Goal: Use online tool/utility

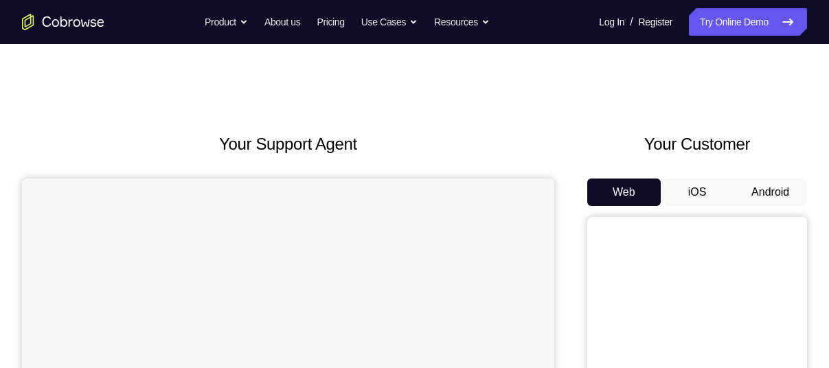
click at [778, 197] on button "Android" at bounding box center [771, 192] width 74 height 27
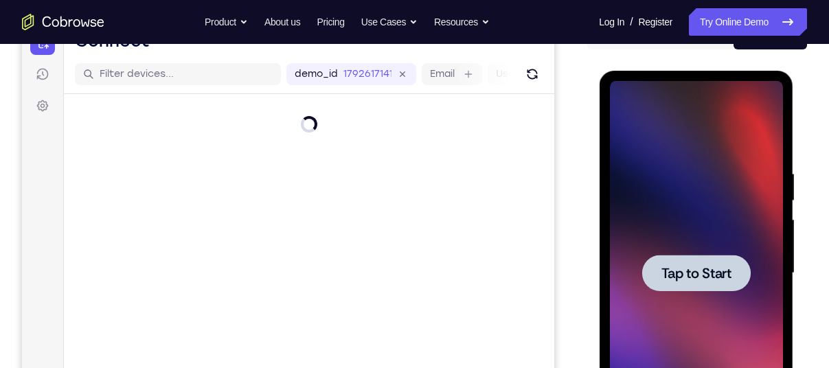
click at [703, 269] on span "Tap to Start" at bounding box center [696, 274] width 70 height 14
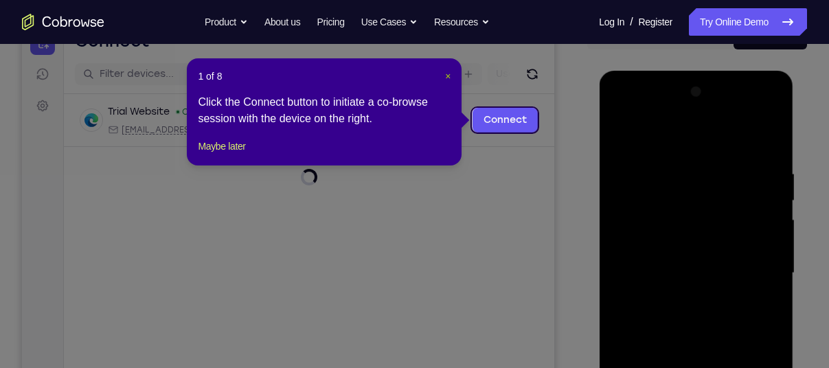
click at [447, 79] on span "×" at bounding box center [447, 76] width 5 height 11
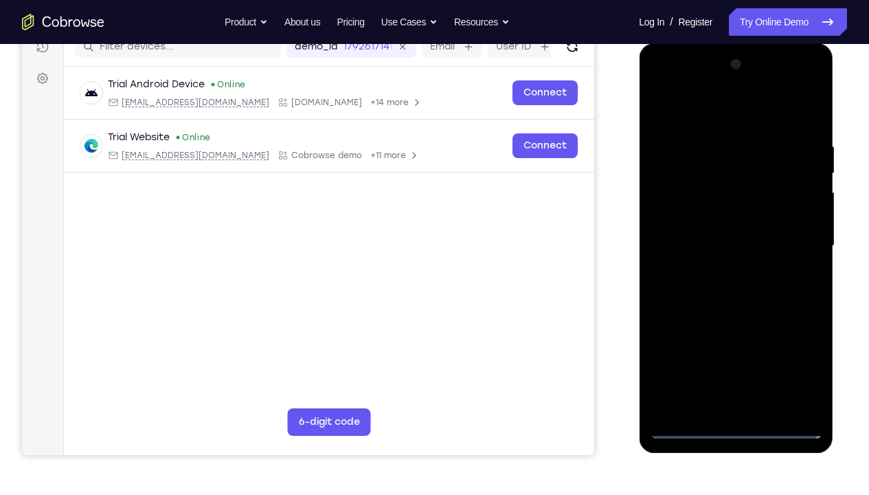
scroll to position [185, 0]
click at [736, 368] on div at bounding box center [735, 245] width 173 height 385
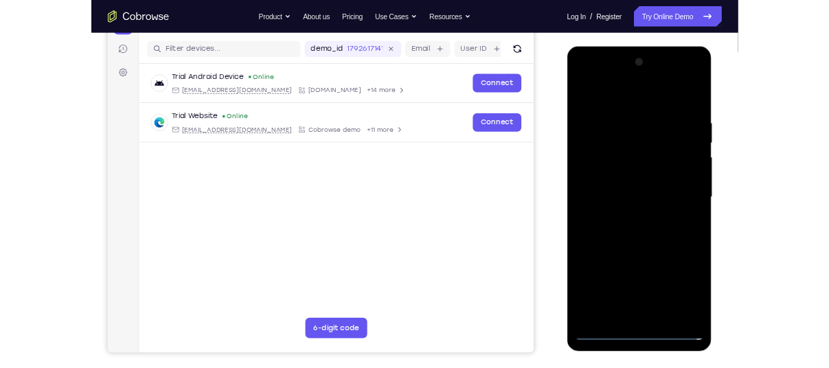
scroll to position [164, 0]
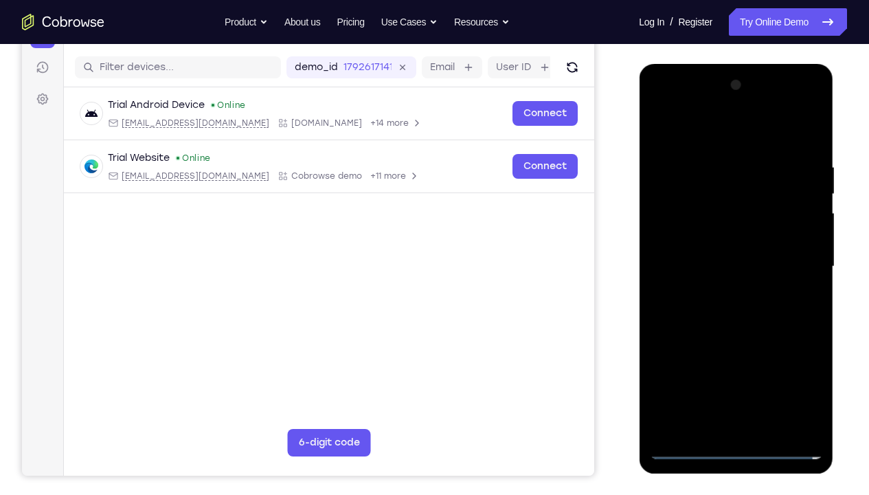
click at [795, 368] on div at bounding box center [735, 266] width 173 height 385
click at [691, 141] on div at bounding box center [735, 266] width 173 height 385
click at [789, 267] on div at bounding box center [735, 266] width 173 height 385
click at [725, 292] on div at bounding box center [735, 266] width 173 height 385
click at [735, 249] on div at bounding box center [735, 266] width 173 height 385
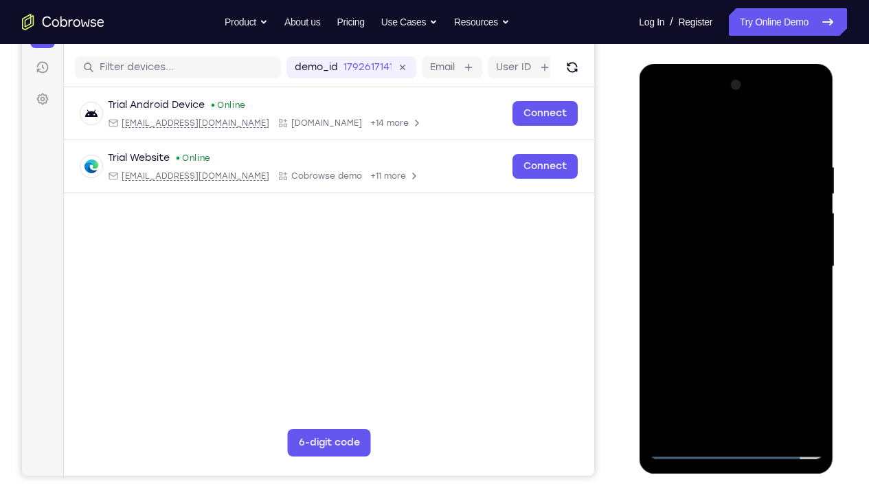
click at [715, 238] on div at bounding box center [735, 266] width 173 height 385
click at [717, 263] on div at bounding box center [735, 266] width 173 height 385
click at [752, 316] on div at bounding box center [735, 266] width 173 height 385
click at [740, 309] on div at bounding box center [735, 266] width 173 height 385
click at [752, 329] on div at bounding box center [735, 266] width 173 height 385
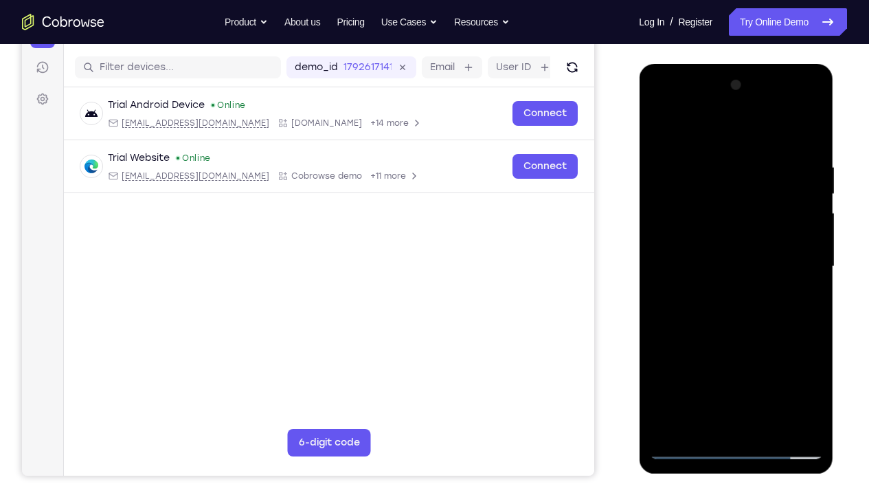
click at [774, 368] on div at bounding box center [735, 266] width 173 height 385
click at [738, 344] on div at bounding box center [735, 266] width 173 height 385
click at [732, 283] on div at bounding box center [735, 266] width 173 height 385
click at [799, 300] on div at bounding box center [735, 266] width 173 height 385
click at [663, 129] on div at bounding box center [735, 266] width 173 height 385
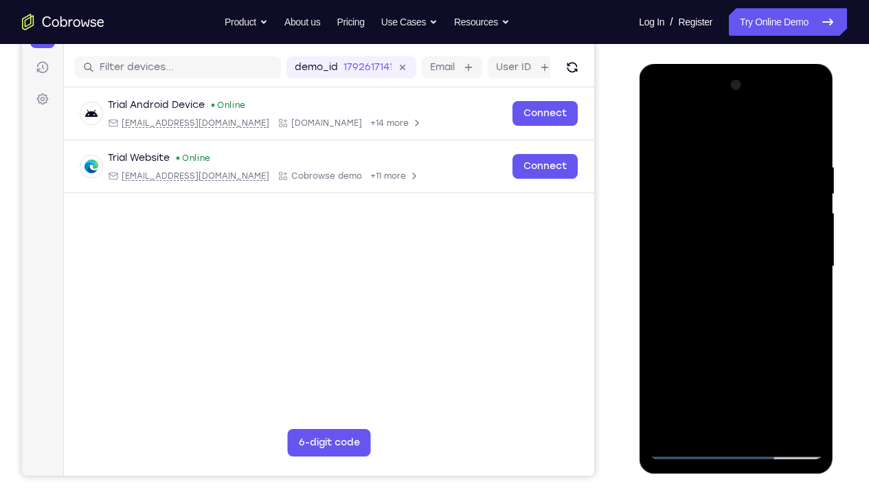
click at [663, 129] on div at bounding box center [735, 266] width 173 height 385
click at [768, 368] on div at bounding box center [735, 266] width 173 height 385
click at [688, 368] on div at bounding box center [735, 266] width 173 height 385
click at [756, 168] on div at bounding box center [735, 266] width 173 height 385
click at [803, 235] on div at bounding box center [735, 266] width 173 height 385
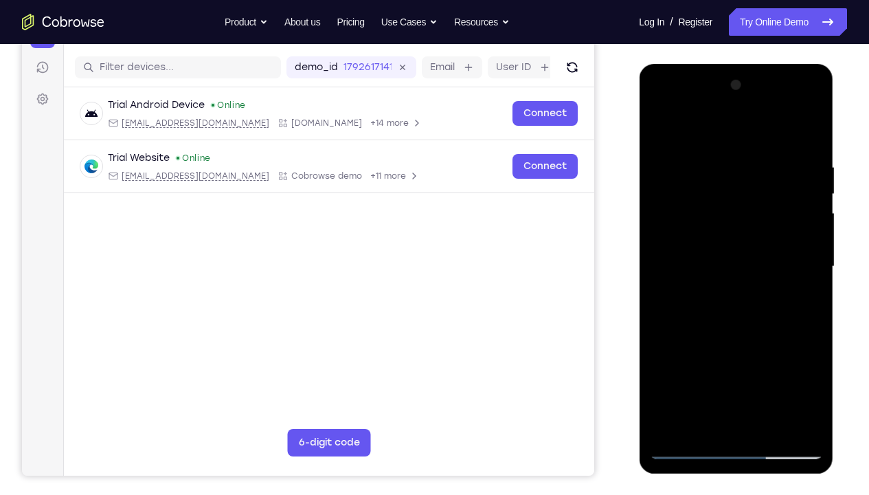
click at [806, 137] on div at bounding box center [735, 266] width 173 height 385
click at [801, 166] on div at bounding box center [735, 266] width 173 height 385
click at [801, 288] on div at bounding box center [735, 266] width 173 height 385
click at [803, 192] on div at bounding box center [735, 266] width 173 height 385
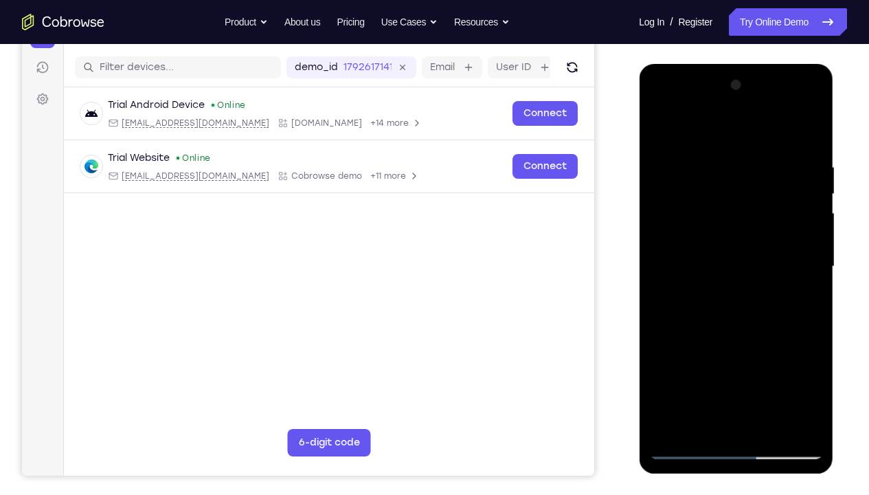
click at [808, 136] on div at bounding box center [735, 266] width 173 height 385
click at [816, 368] on div at bounding box center [735, 266] width 173 height 385
drag, startPoint x: 758, startPoint y: 247, endPoint x: 768, endPoint y: 227, distance: 22.1
click at [768, 227] on div at bounding box center [735, 266] width 173 height 385
click at [812, 311] on div at bounding box center [735, 266] width 173 height 385
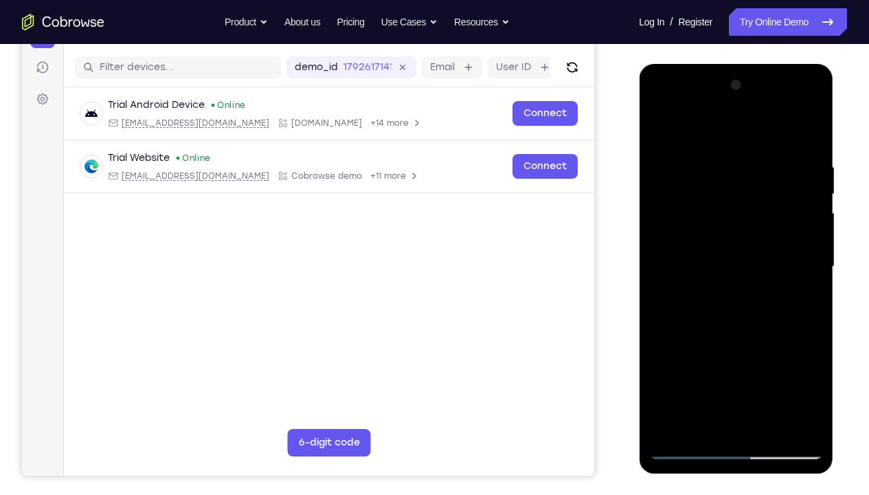
drag, startPoint x: 792, startPoint y: 323, endPoint x: 781, endPoint y: 244, distance: 79.7
click at [781, 244] on div at bounding box center [735, 266] width 173 height 385
click at [745, 368] on div at bounding box center [735, 266] width 173 height 385
click at [815, 242] on div at bounding box center [735, 266] width 173 height 385
drag, startPoint x: 779, startPoint y: 295, endPoint x: 755, endPoint y: 41, distance: 256.1
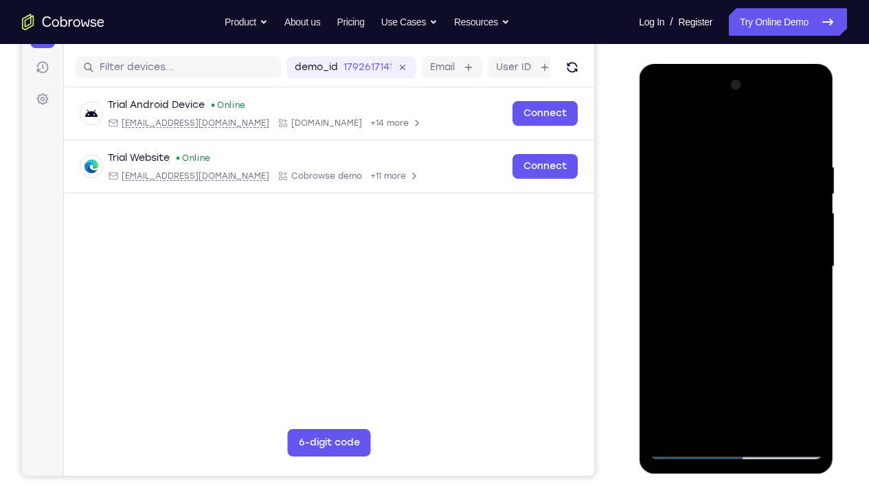
click at [755, 64] on html "Online web based iOS Simulators and Android Emulators. Run iPhone, iPad, Mobile…" at bounding box center [737, 270] width 196 height 412
drag, startPoint x: 737, startPoint y: 226, endPoint x: 748, endPoint y: 202, distance: 26.2
click at [748, 202] on div at bounding box center [735, 266] width 173 height 385
drag, startPoint x: 731, startPoint y: 296, endPoint x: 744, endPoint y: 262, distance: 36.5
click at [744, 262] on div at bounding box center [735, 266] width 173 height 385
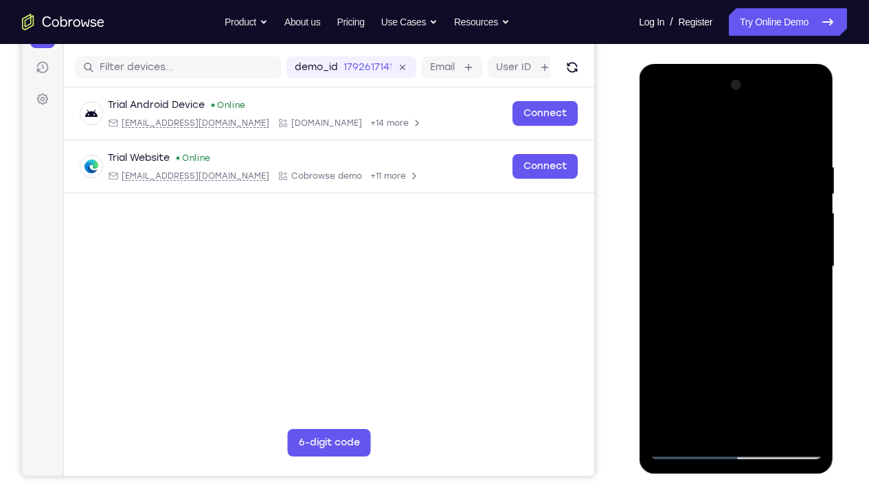
click at [673, 368] on div at bounding box center [735, 266] width 173 height 385
drag, startPoint x: 748, startPoint y: 254, endPoint x: 737, endPoint y: 389, distance: 135.8
click at [737, 368] on div at bounding box center [735, 266] width 173 height 385
drag, startPoint x: 740, startPoint y: 273, endPoint x: 741, endPoint y: 386, distance: 112.7
click at [741, 368] on div at bounding box center [735, 266] width 173 height 385
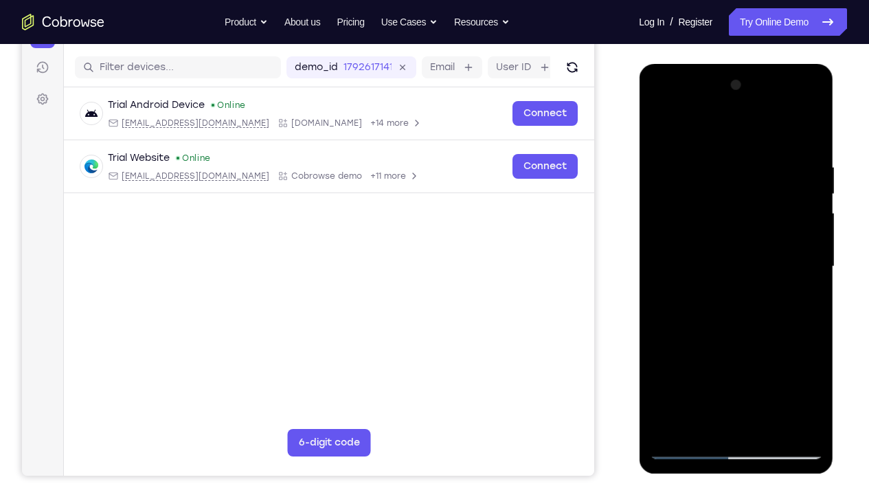
click at [770, 368] on div at bounding box center [735, 266] width 173 height 385
click at [717, 246] on div at bounding box center [735, 266] width 173 height 385
click at [803, 299] on div at bounding box center [735, 266] width 173 height 385
click at [805, 301] on div at bounding box center [735, 266] width 173 height 385
click at [702, 130] on div at bounding box center [735, 266] width 173 height 385
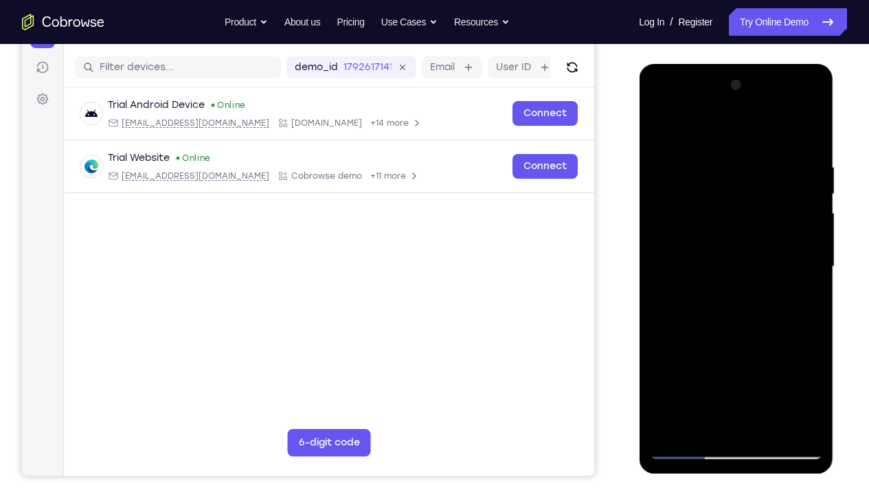
click at [682, 159] on div at bounding box center [735, 266] width 173 height 385
click at [802, 249] on div at bounding box center [735, 266] width 173 height 385
click at [790, 253] on div at bounding box center [735, 266] width 173 height 385
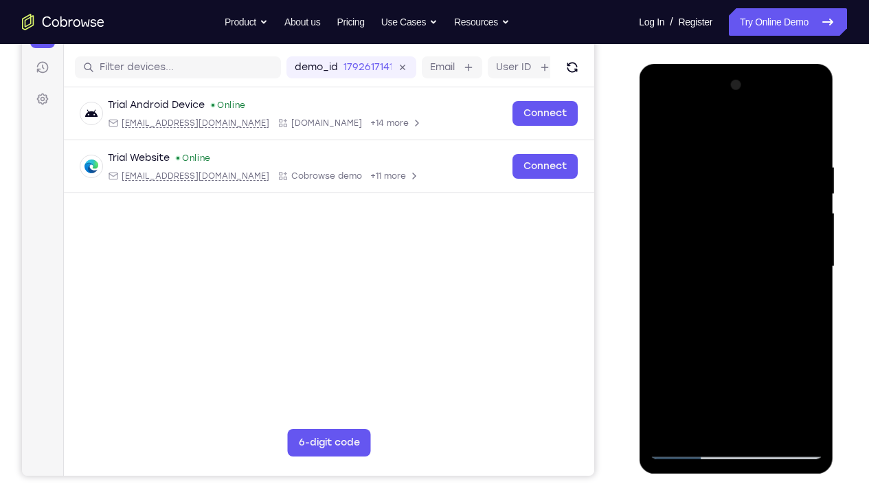
click at [790, 253] on div at bounding box center [735, 266] width 173 height 385
click at [805, 134] on div at bounding box center [735, 266] width 173 height 385
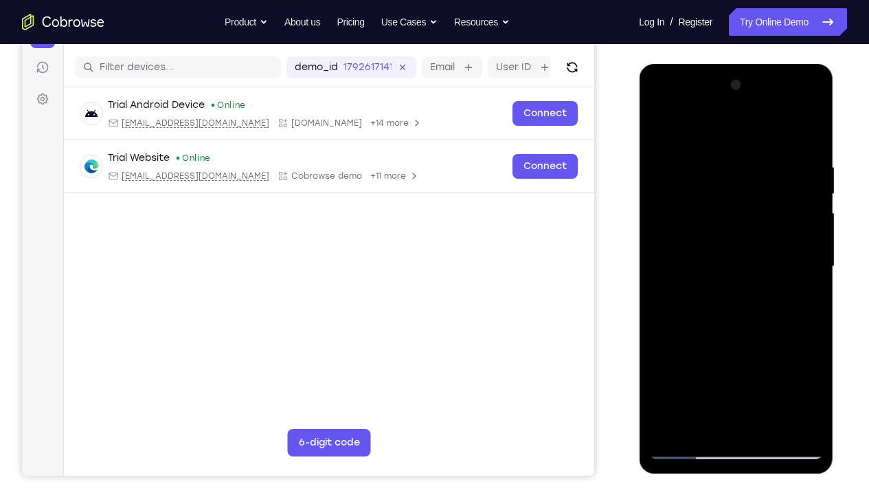
click at [671, 368] on div at bounding box center [735, 266] width 173 height 385
click at [759, 167] on div at bounding box center [735, 266] width 173 height 385
click at [796, 254] on div at bounding box center [735, 266] width 173 height 385
click at [801, 353] on div at bounding box center [735, 266] width 173 height 385
click at [799, 307] on div at bounding box center [735, 266] width 173 height 385
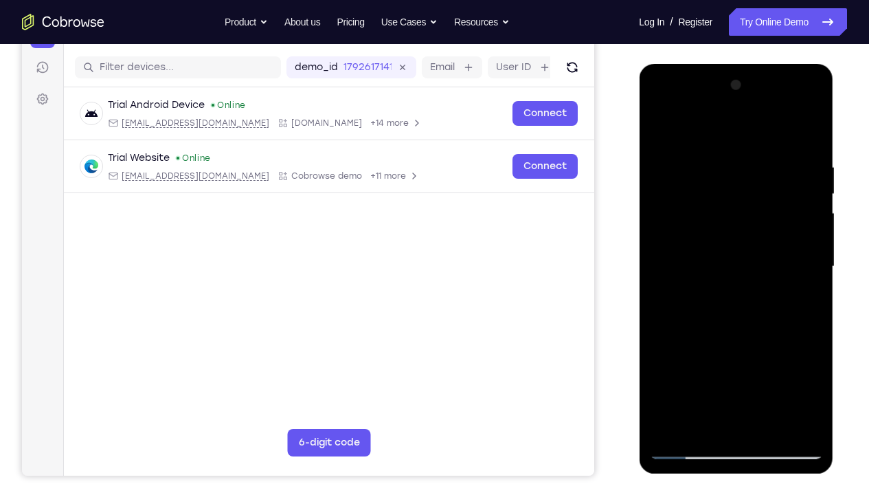
click at [811, 172] on div at bounding box center [735, 266] width 173 height 385
click at [796, 205] on div at bounding box center [735, 266] width 173 height 385
click at [800, 289] on div at bounding box center [735, 266] width 173 height 385
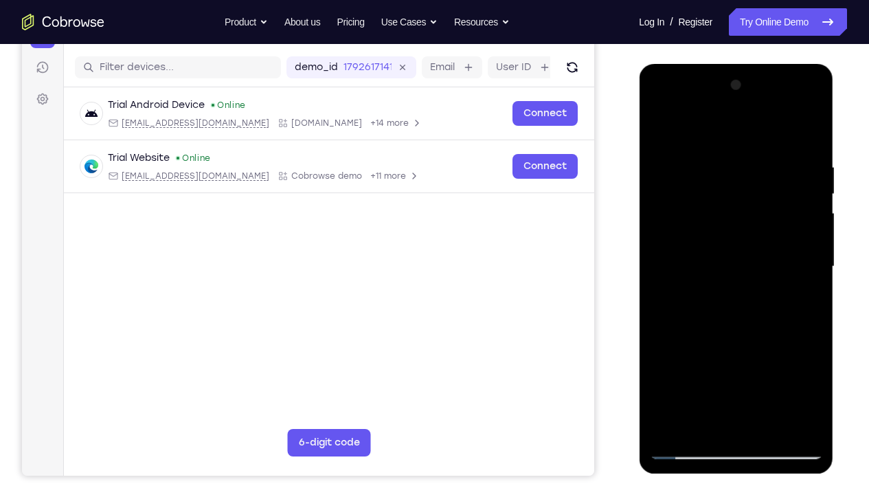
click at [800, 289] on div at bounding box center [735, 266] width 173 height 385
click at [669, 299] on div at bounding box center [735, 266] width 173 height 385
click at [809, 302] on div at bounding box center [735, 266] width 173 height 385
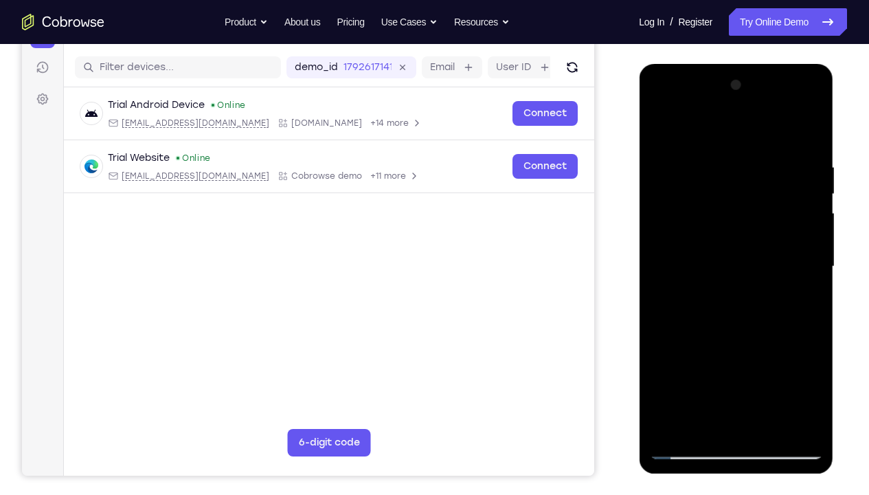
click at [809, 302] on div at bounding box center [735, 266] width 173 height 385
click at [808, 258] on div at bounding box center [735, 266] width 173 height 385
click at [807, 135] on div at bounding box center [735, 266] width 173 height 385
drag, startPoint x: 715, startPoint y: 224, endPoint x: 699, endPoint y: 359, distance: 135.7
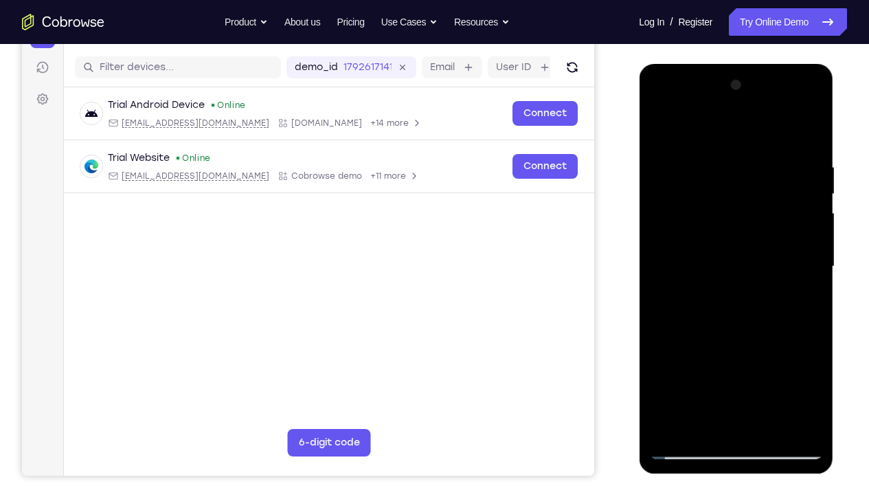
click at [699, 359] on div at bounding box center [735, 266] width 173 height 385
click at [761, 168] on div at bounding box center [735, 266] width 173 height 385
click at [792, 270] on div at bounding box center [735, 266] width 173 height 385
click at [807, 311] on div at bounding box center [735, 266] width 173 height 385
click at [806, 134] on div at bounding box center [735, 266] width 173 height 385
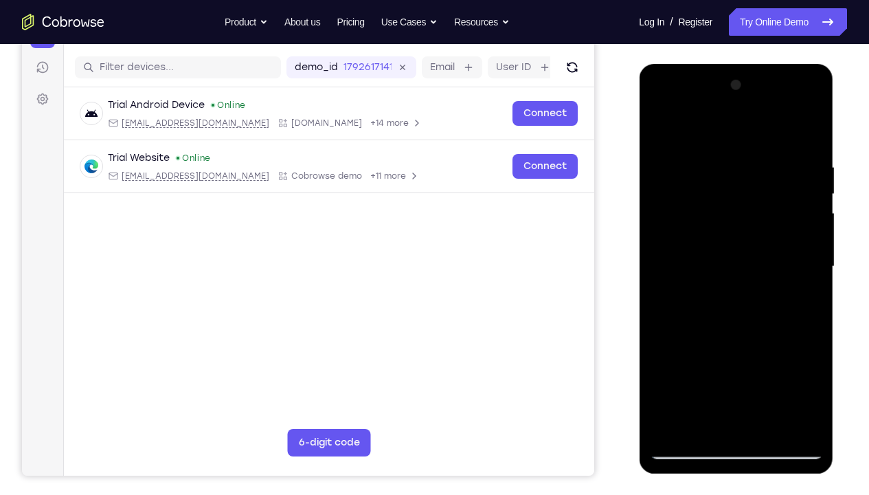
drag, startPoint x: 765, startPoint y: 258, endPoint x: 757, endPoint y: 386, distance: 128.8
click at [757, 368] on div at bounding box center [735, 266] width 173 height 385
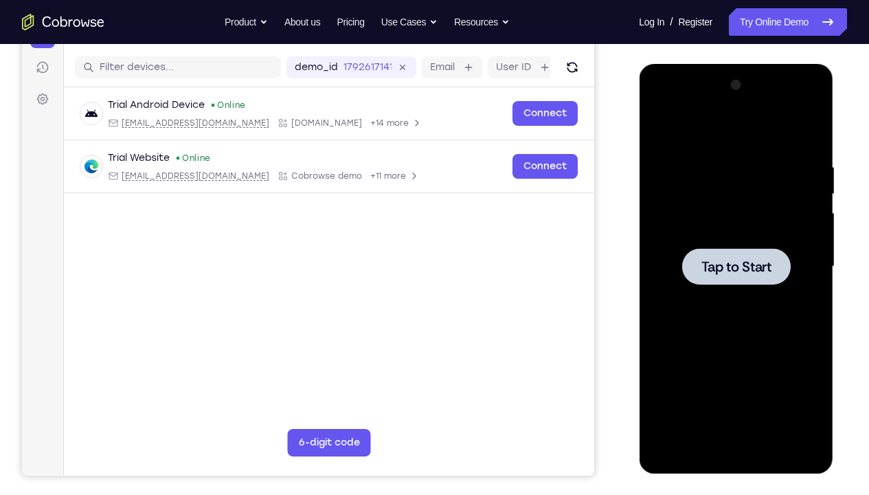
click at [721, 267] on span "Tap to Start" at bounding box center [736, 267] width 70 height 14
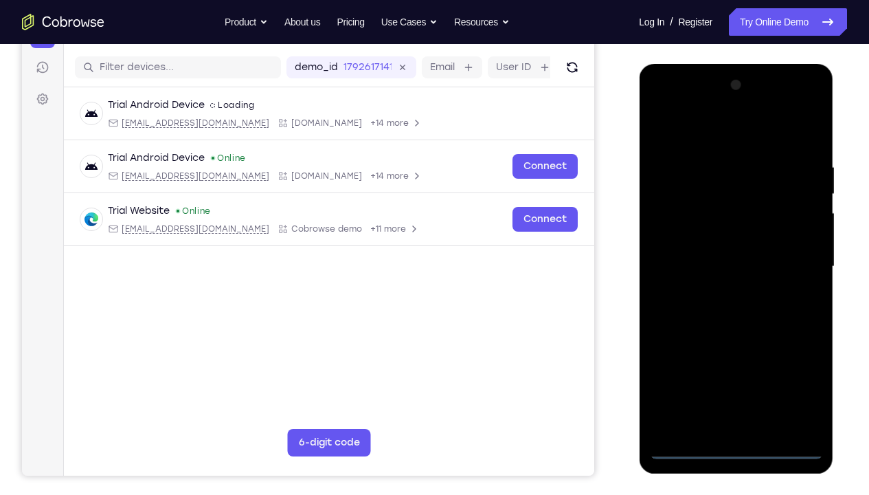
click at [736, 368] on div at bounding box center [735, 266] width 173 height 385
